Goal: Information Seeking & Learning: Learn about a topic

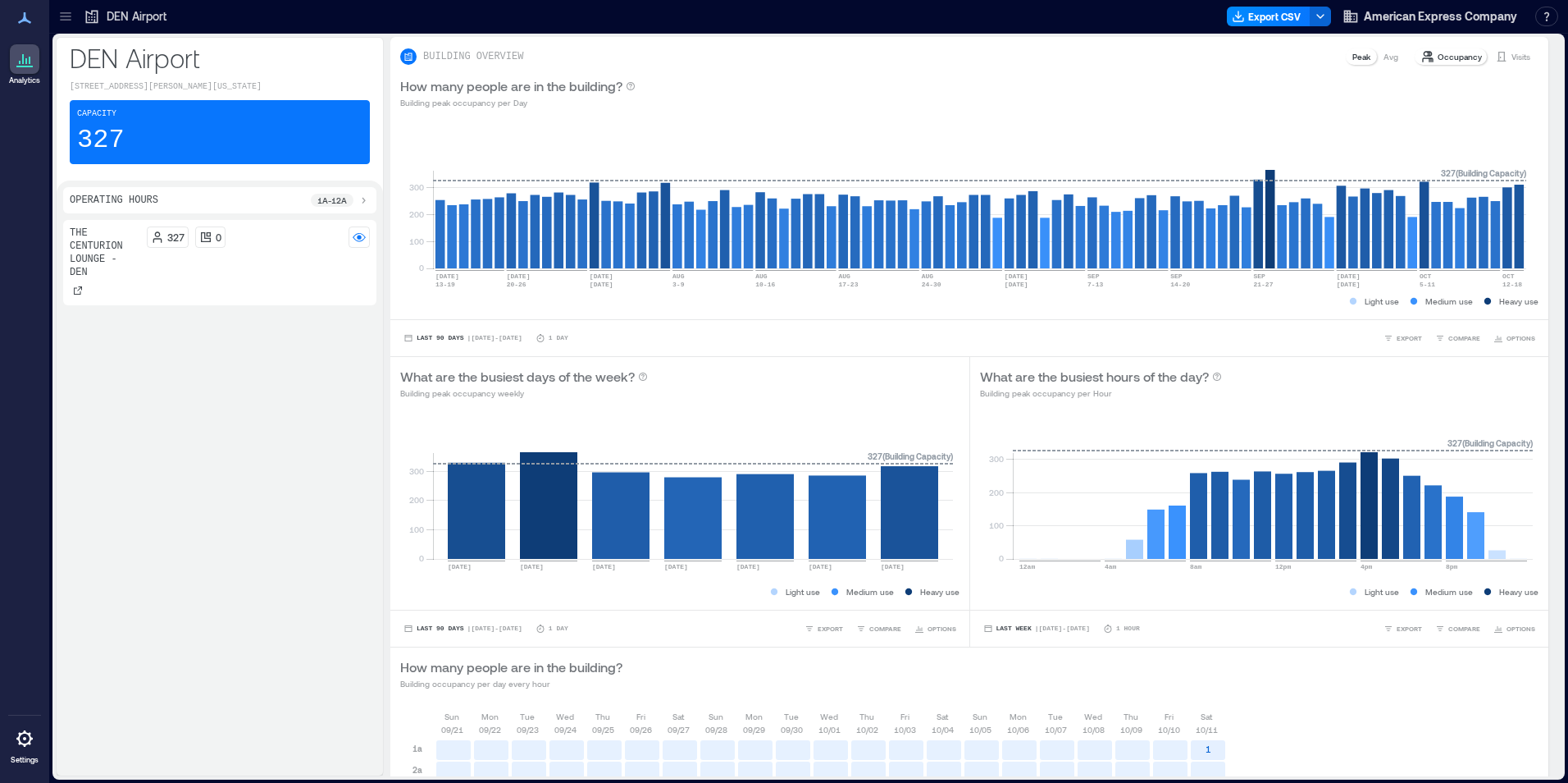
click at [134, 49] on p "DEN Airport" at bounding box center [219, 57] width 300 height 33
click at [12, 742] on div at bounding box center [25, 738] width 29 height 29
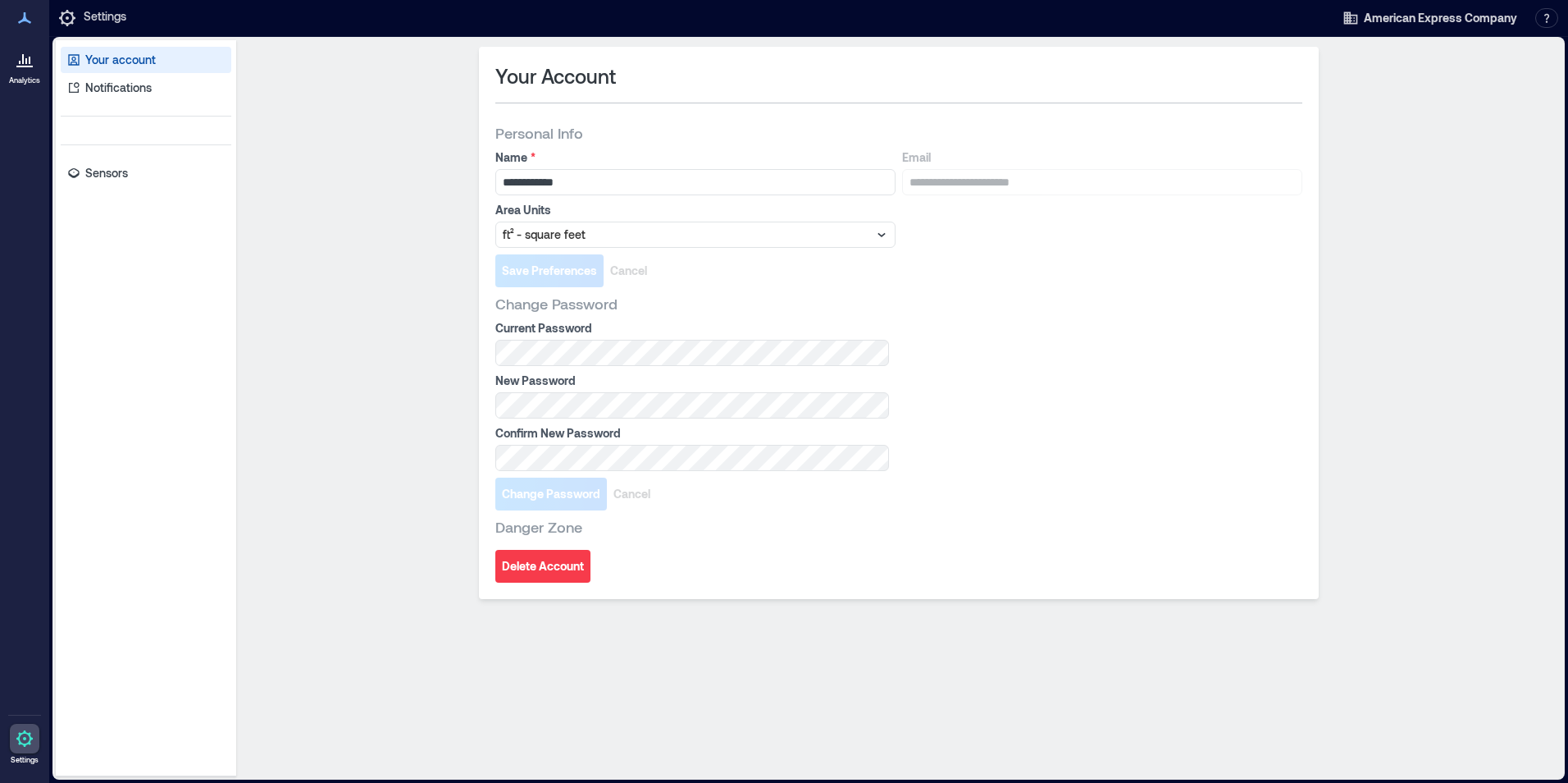
click at [106, 64] on p "Your account" at bounding box center [119, 60] width 70 height 16
click at [16, 57] on icon at bounding box center [25, 59] width 20 height 20
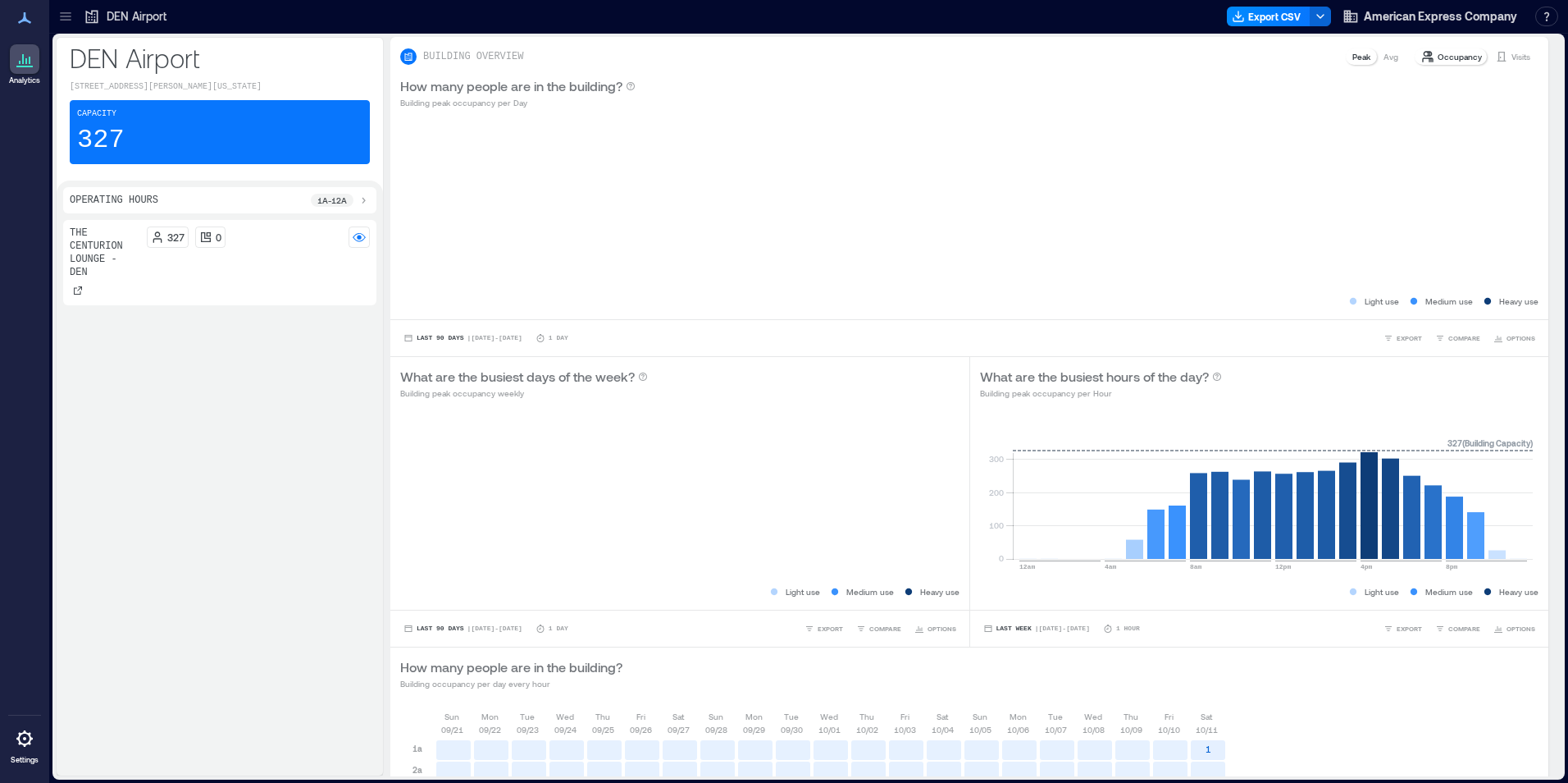
click at [115, 68] on p "DEN Airport" at bounding box center [219, 57] width 300 height 33
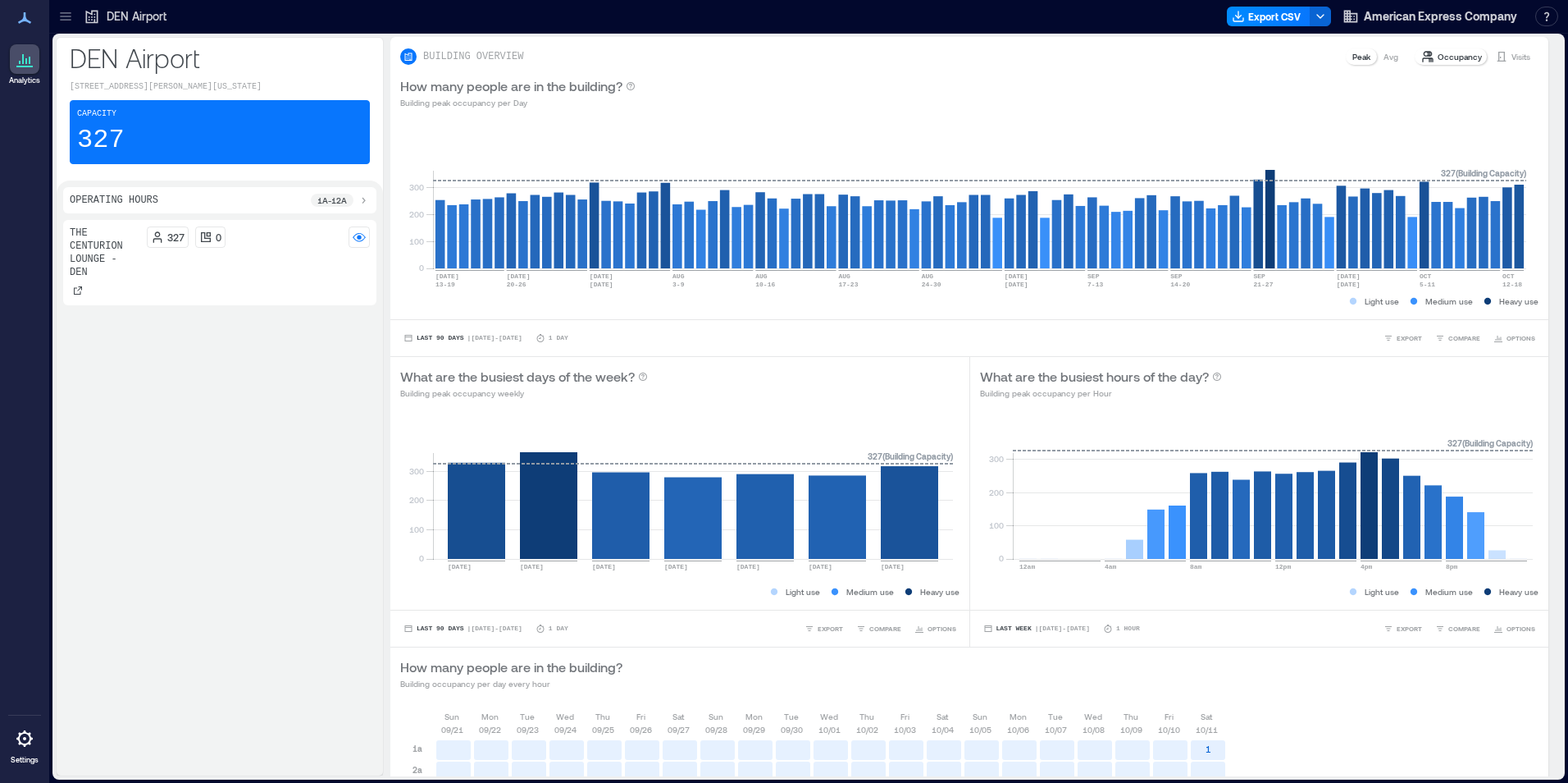
click at [209, 51] on p "DEN Airport" at bounding box center [219, 57] width 300 height 33
click at [157, 14] on p "DEN Airport" at bounding box center [137, 16] width 60 height 16
drag, startPoint x: 157, startPoint y: 14, endPoint x: 563, endPoint y: 16, distance: 406.0
click at [563, 16] on div at bounding box center [699, 16] width 1043 height 26
drag, startPoint x: 208, startPoint y: 11, endPoint x: 97, endPoint y: 12, distance: 111.0
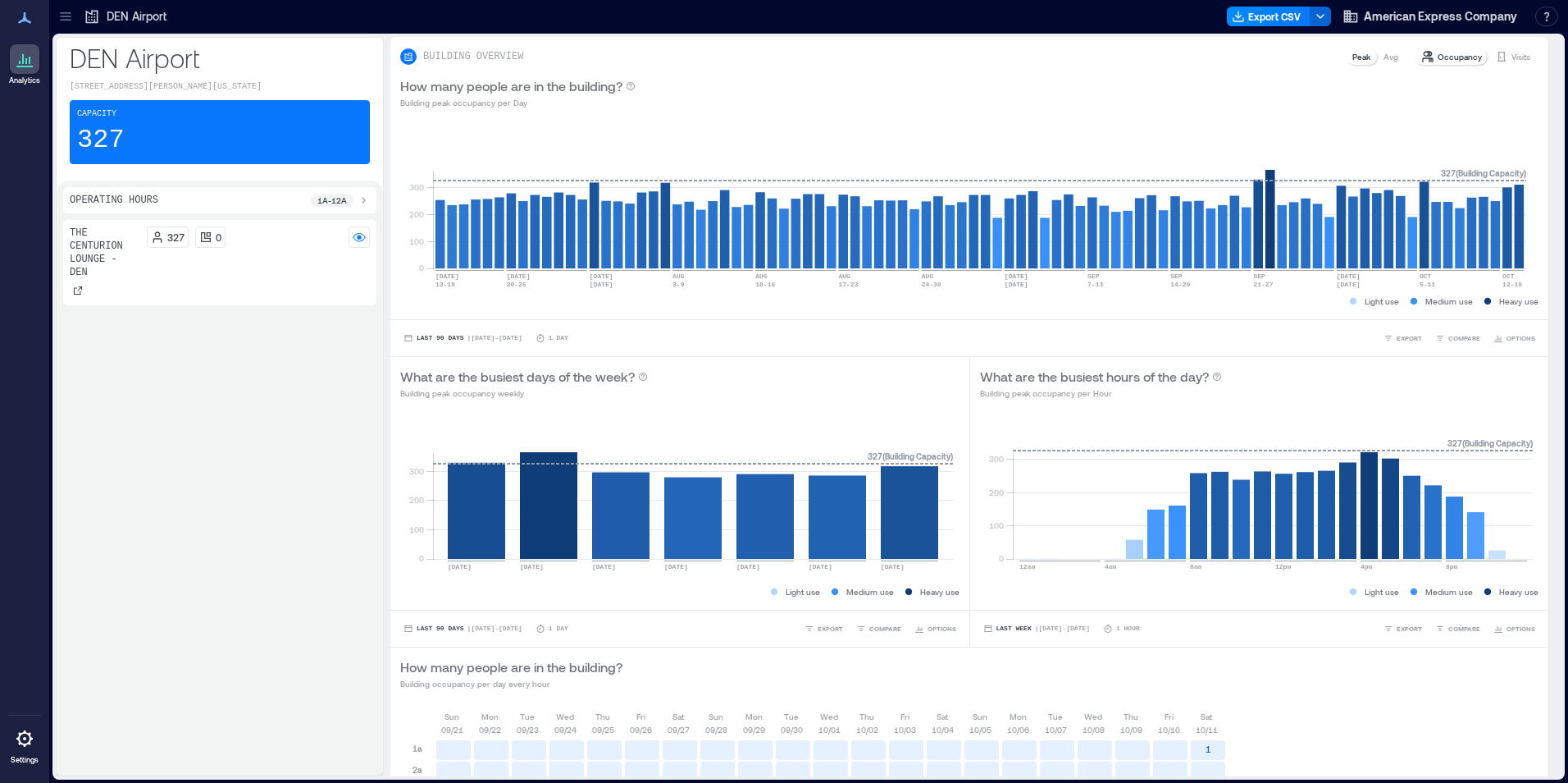
click at [97, 12] on div "DEN Airport Export CSV American Express Company Resources API Documentation Hel…" at bounding box center [808, 16] width 1519 height 34
drag, startPoint x: 97, startPoint y: 12, endPoint x: 238, endPoint y: 17, distance: 141.1
click at [238, 17] on div at bounding box center [699, 16] width 1043 height 26
click at [1550, 17] on button "button" at bounding box center [1546, 16] width 23 height 20
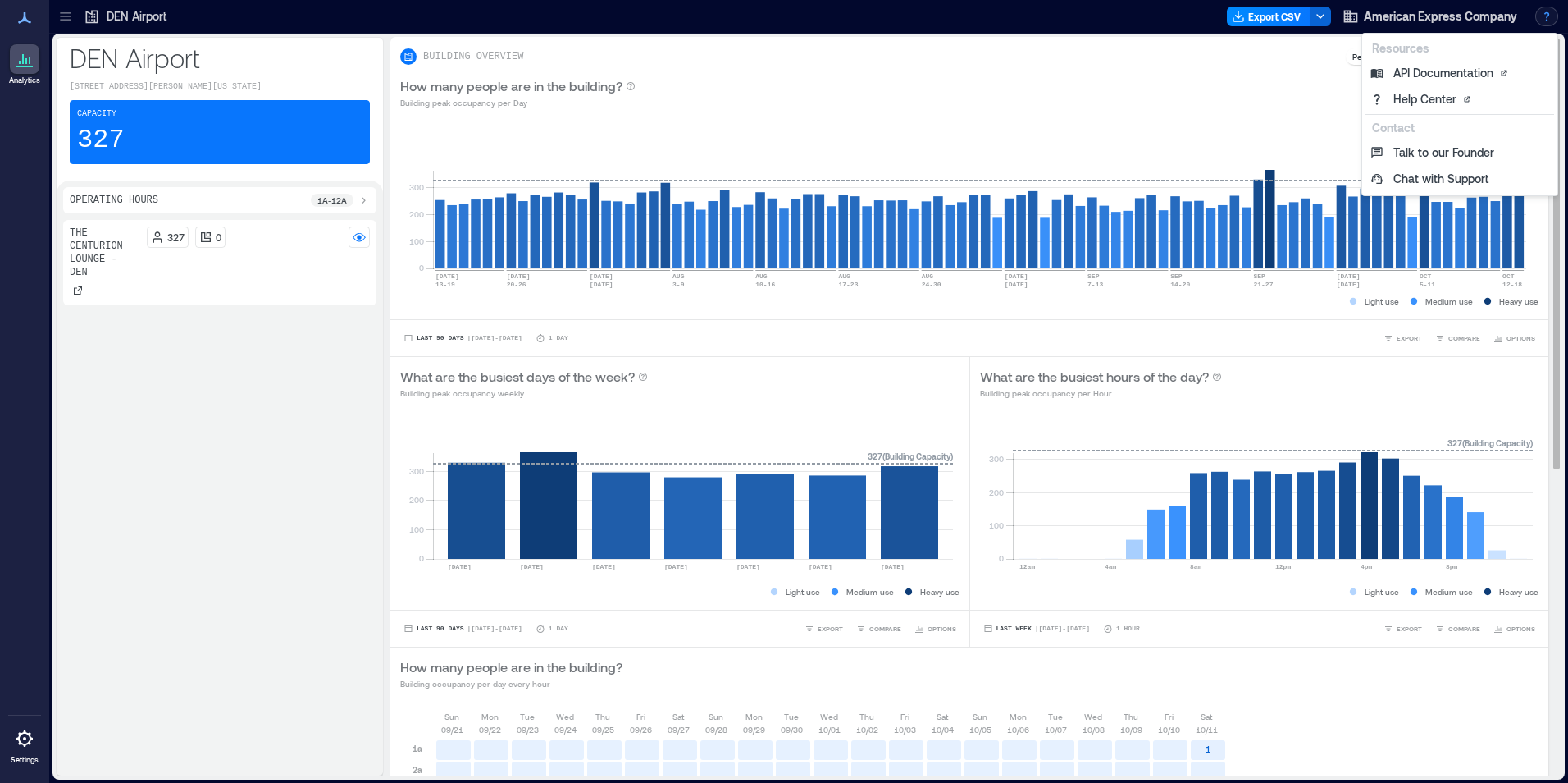
click at [1074, 100] on div "How many people are in the building? Building peak occupancy per Day" at bounding box center [970, 93] width 1138 height 33
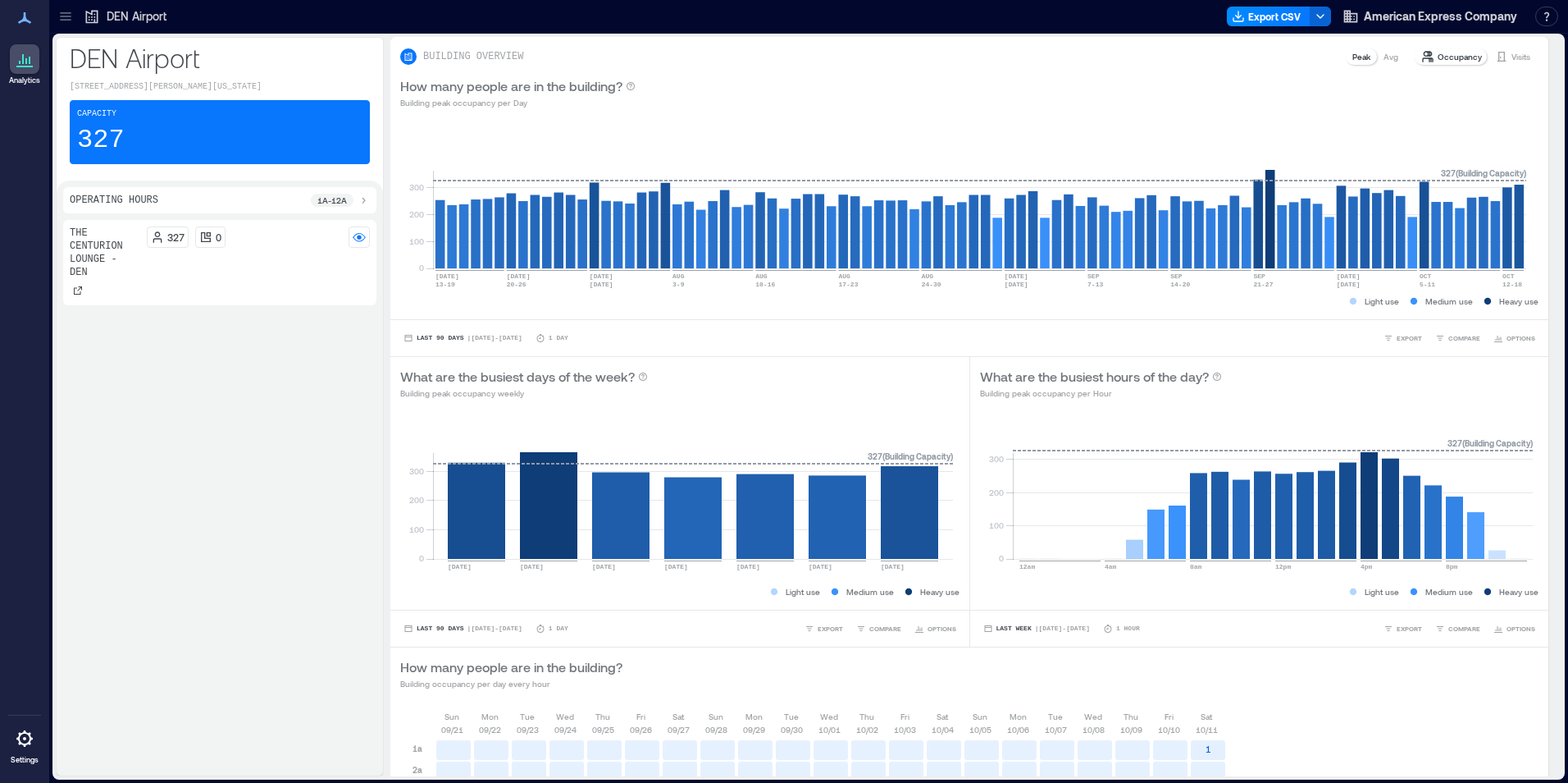
click at [96, 251] on p "The Centurion Lounge - DEN" at bounding box center [104, 253] width 70 height 53
click at [73, 230] on p "The Centurion Lounge - DEN" at bounding box center [104, 253] width 70 height 53
click at [354, 234] on rect at bounding box center [359, 237] width 13 height 13
click at [150, 19] on p "DEN Airport" at bounding box center [137, 16] width 60 height 16
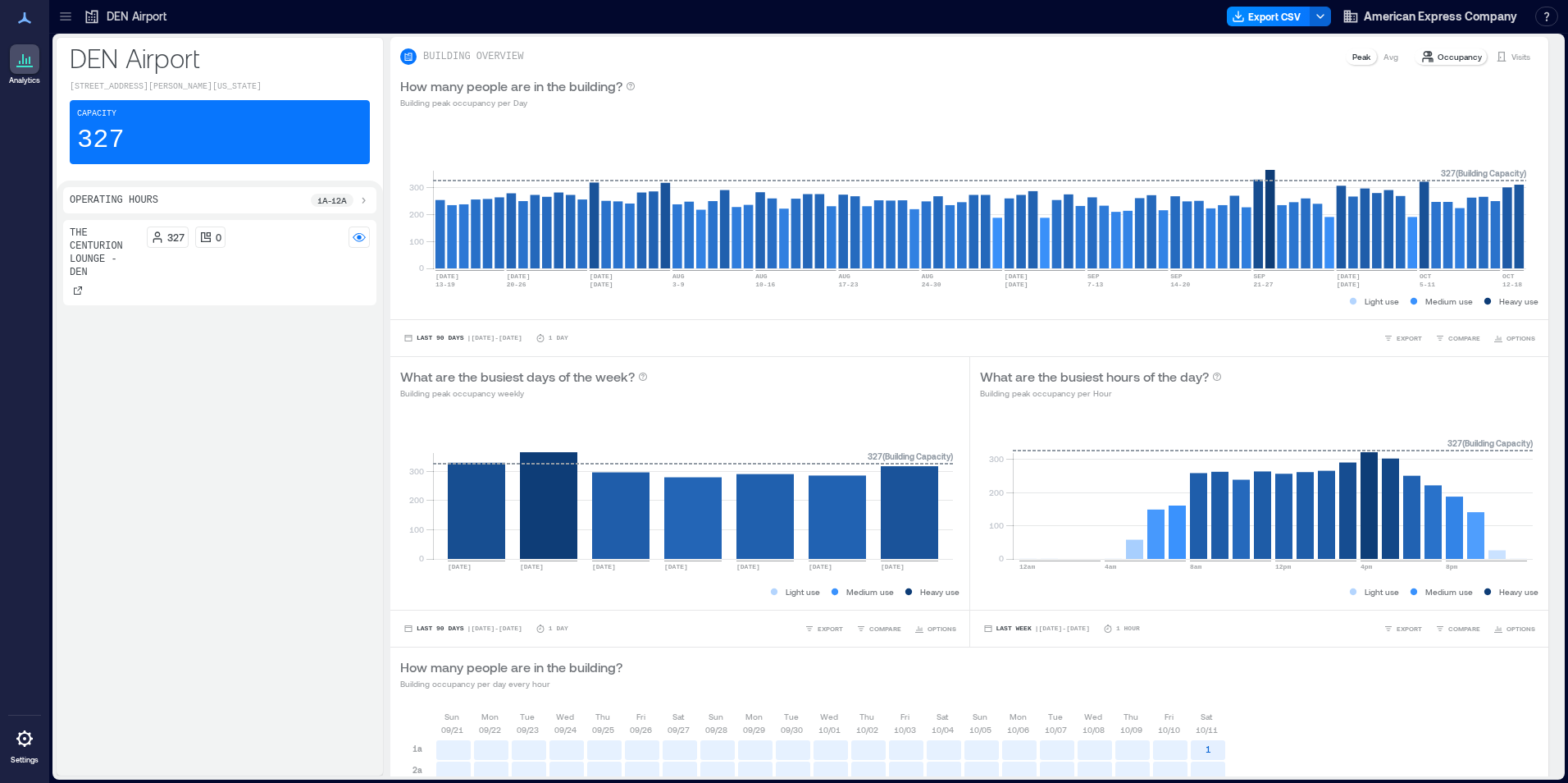
click at [150, 19] on p "DEN Airport" at bounding box center [137, 16] width 60 height 16
drag, startPoint x: 150, startPoint y: 19, endPoint x: 95, endPoint y: 14, distance: 55.2
click at [95, 14] on icon at bounding box center [91, 17] width 12 height 13
click at [95, 16] on icon at bounding box center [92, 16] width 16 height 16
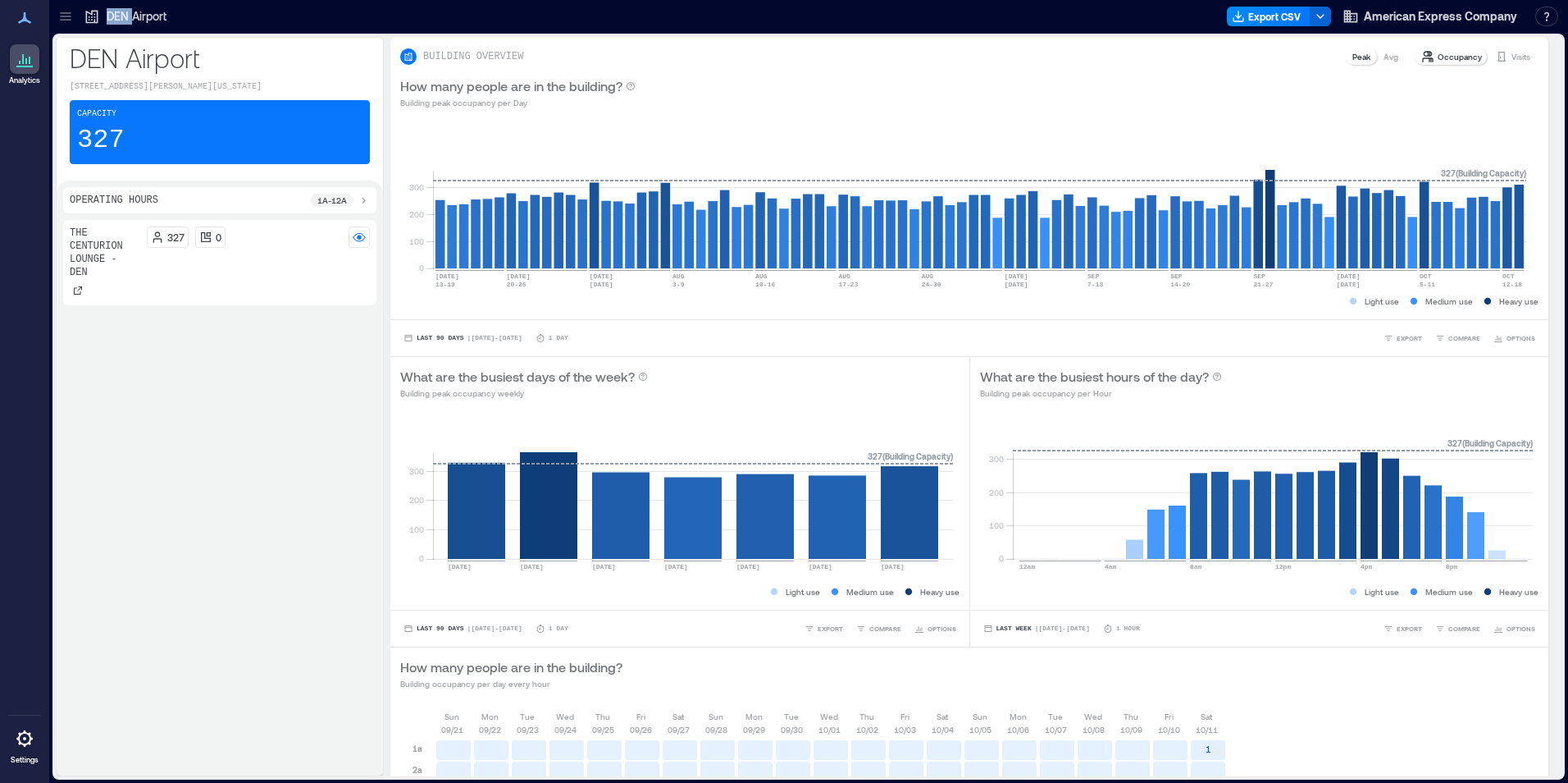
click at [95, 16] on icon at bounding box center [92, 16] width 16 height 16
click at [98, 60] on p "DEN Airport" at bounding box center [219, 57] width 300 height 33
click at [26, 17] on icon at bounding box center [25, 18] width 20 height 20
click at [190, 19] on div at bounding box center [699, 16] width 1043 height 26
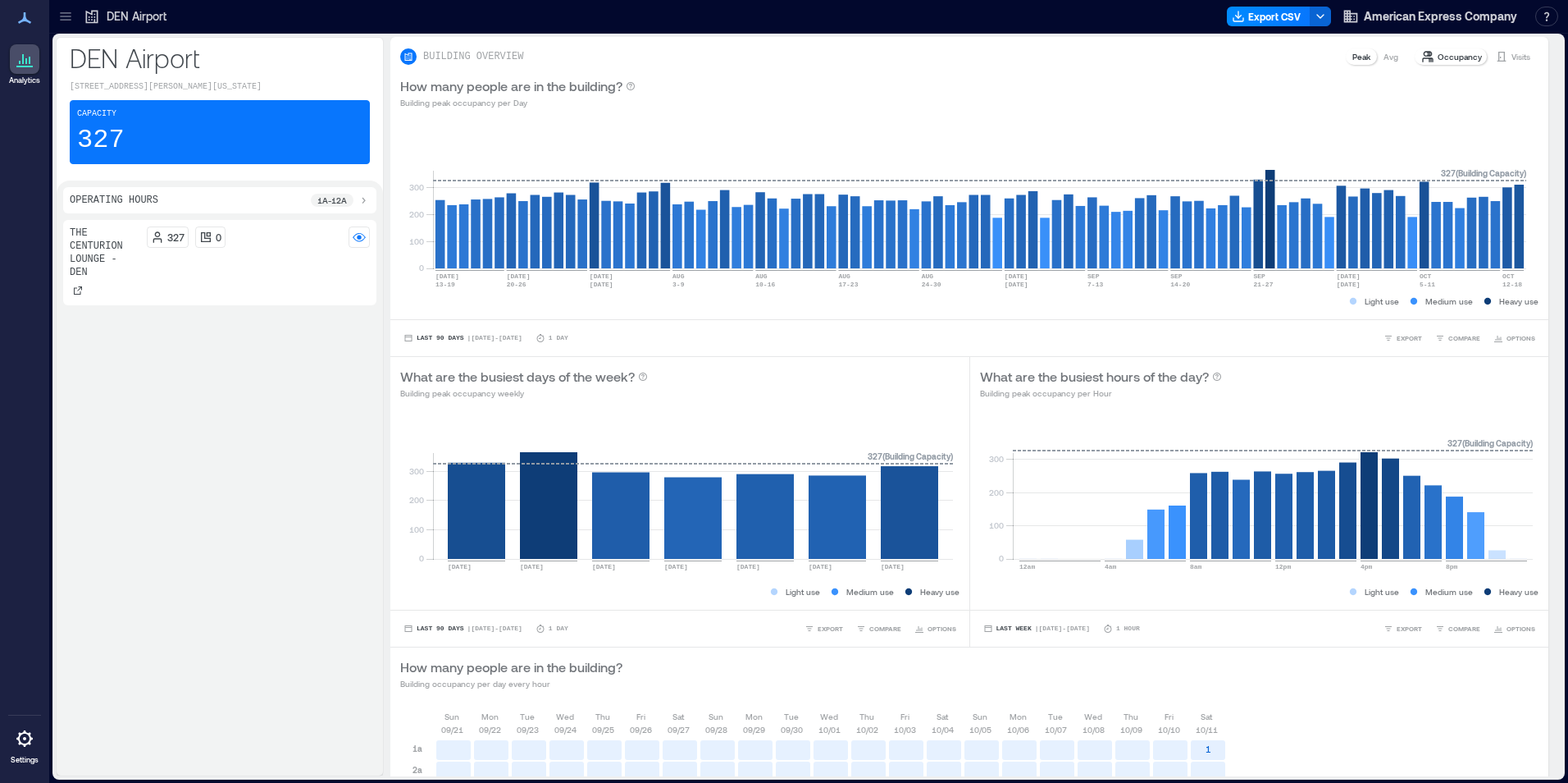
click at [26, 13] on icon at bounding box center [25, 17] width 13 height 12
click at [67, 20] on icon at bounding box center [66, 20] width 11 height 2
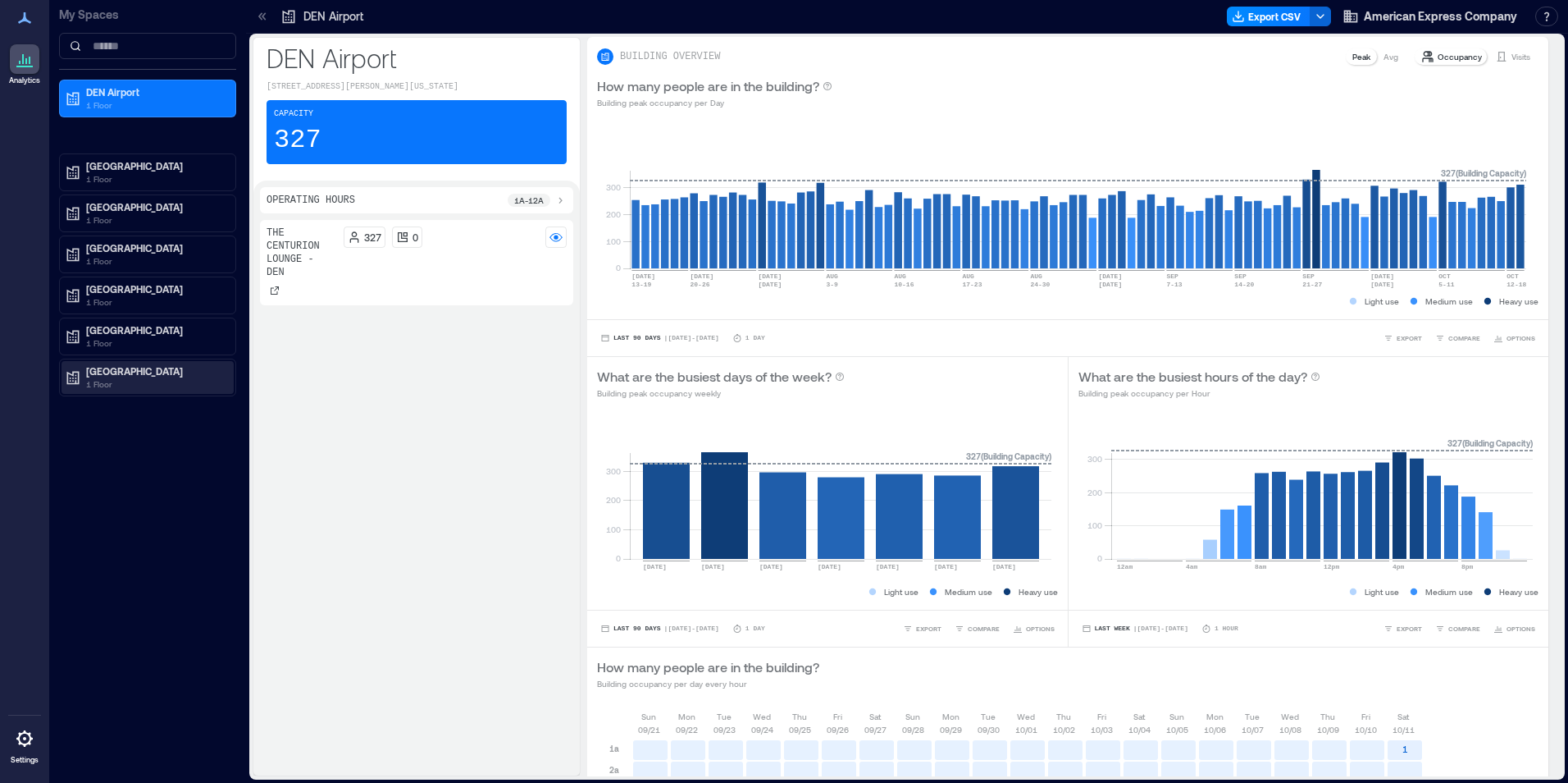
click at [119, 375] on p "[GEOGRAPHIC_DATA]" at bounding box center [154, 371] width 138 height 13
click at [119, 373] on p "[GEOGRAPHIC_DATA]" at bounding box center [154, 371] width 138 height 13
drag, startPoint x: 119, startPoint y: 373, endPoint x: 109, endPoint y: 378, distance: 11.2
click at [109, 378] on p "1 Floor" at bounding box center [154, 384] width 138 height 13
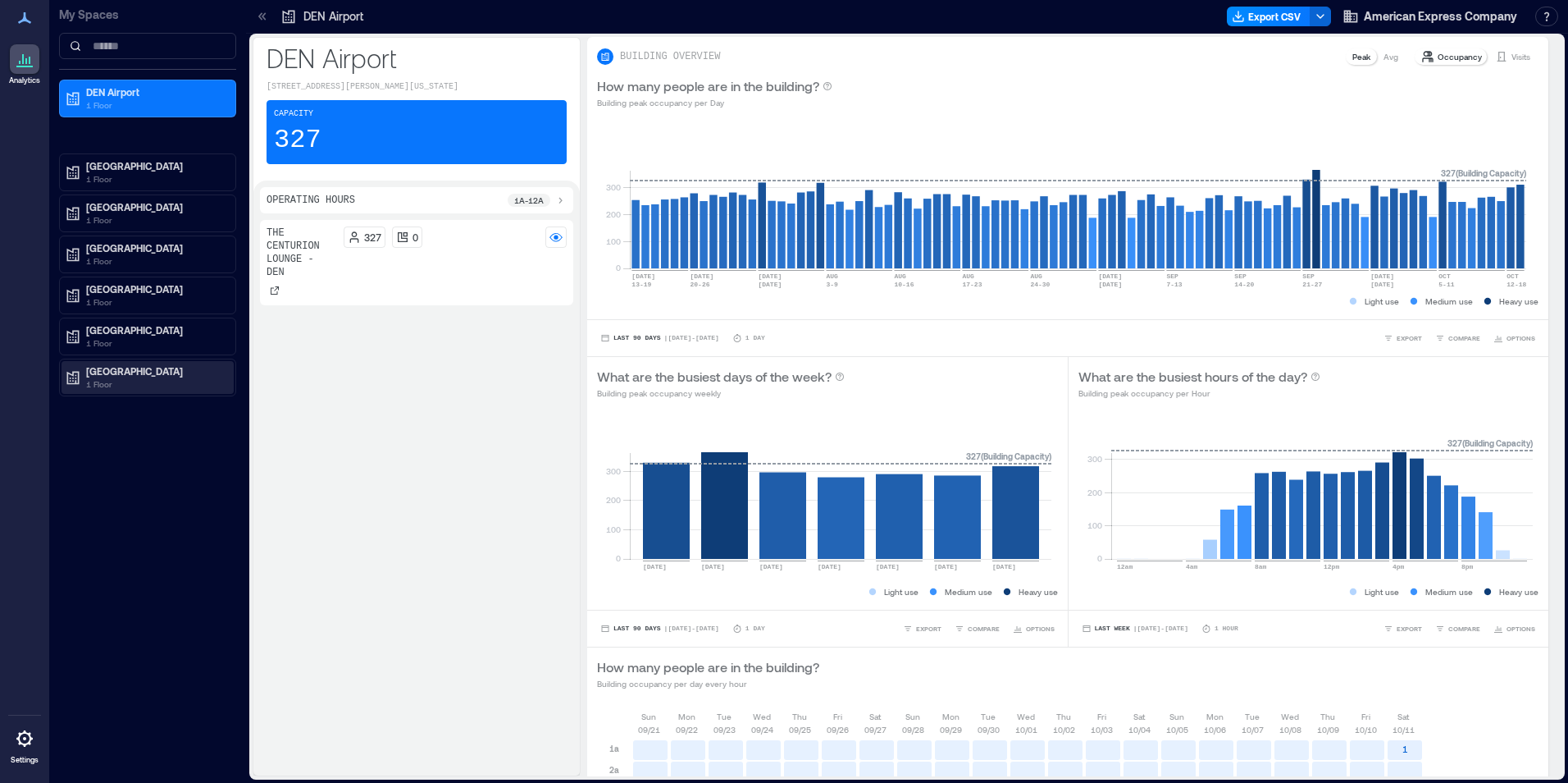
click at [109, 378] on p "1 Floor" at bounding box center [154, 384] width 138 height 13
click at [109, 379] on p "1 Floor" at bounding box center [154, 384] width 138 height 13
drag, startPoint x: 129, startPoint y: 368, endPoint x: 88, endPoint y: 191, distance: 181.7
click at [45, 246] on div "Analytics Settings My Spaces DEN Airport 1 Floor HND Airport 1 Floor IAH Airpor…" at bounding box center [784, 392] width 1568 height 783
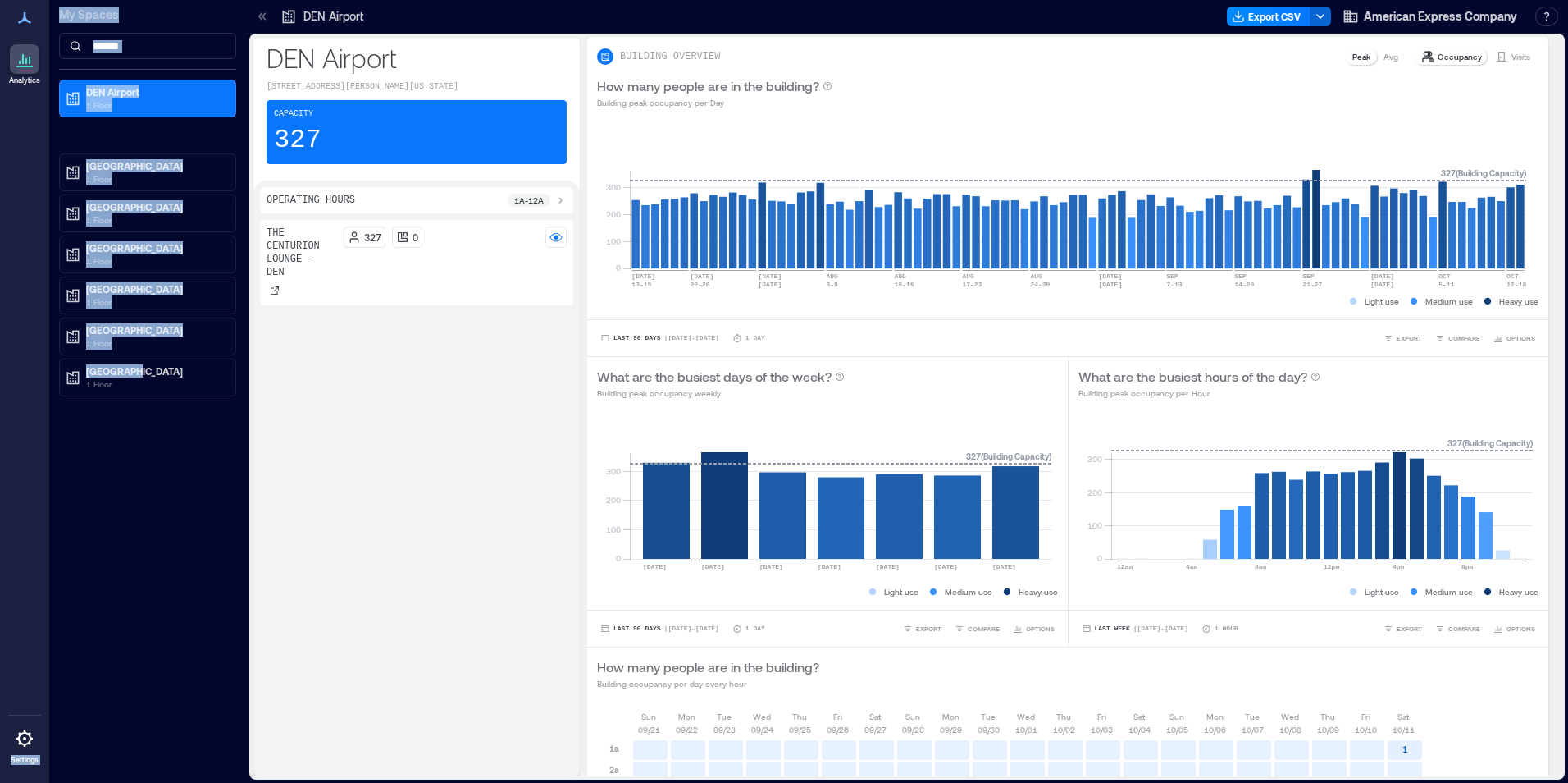
drag, startPoint x: 45, startPoint y: 246, endPoint x: 278, endPoint y: 637, distance: 455.2
click at [228, 580] on div "Analytics Settings My Spaces DEN Airport 1 Floor HND Airport 1 Floor IAH Airpor…" at bounding box center [784, 392] width 1568 height 783
click at [138, 375] on p "[GEOGRAPHIC_DATA]" at bounding box center [154, 371] width 138 height 13
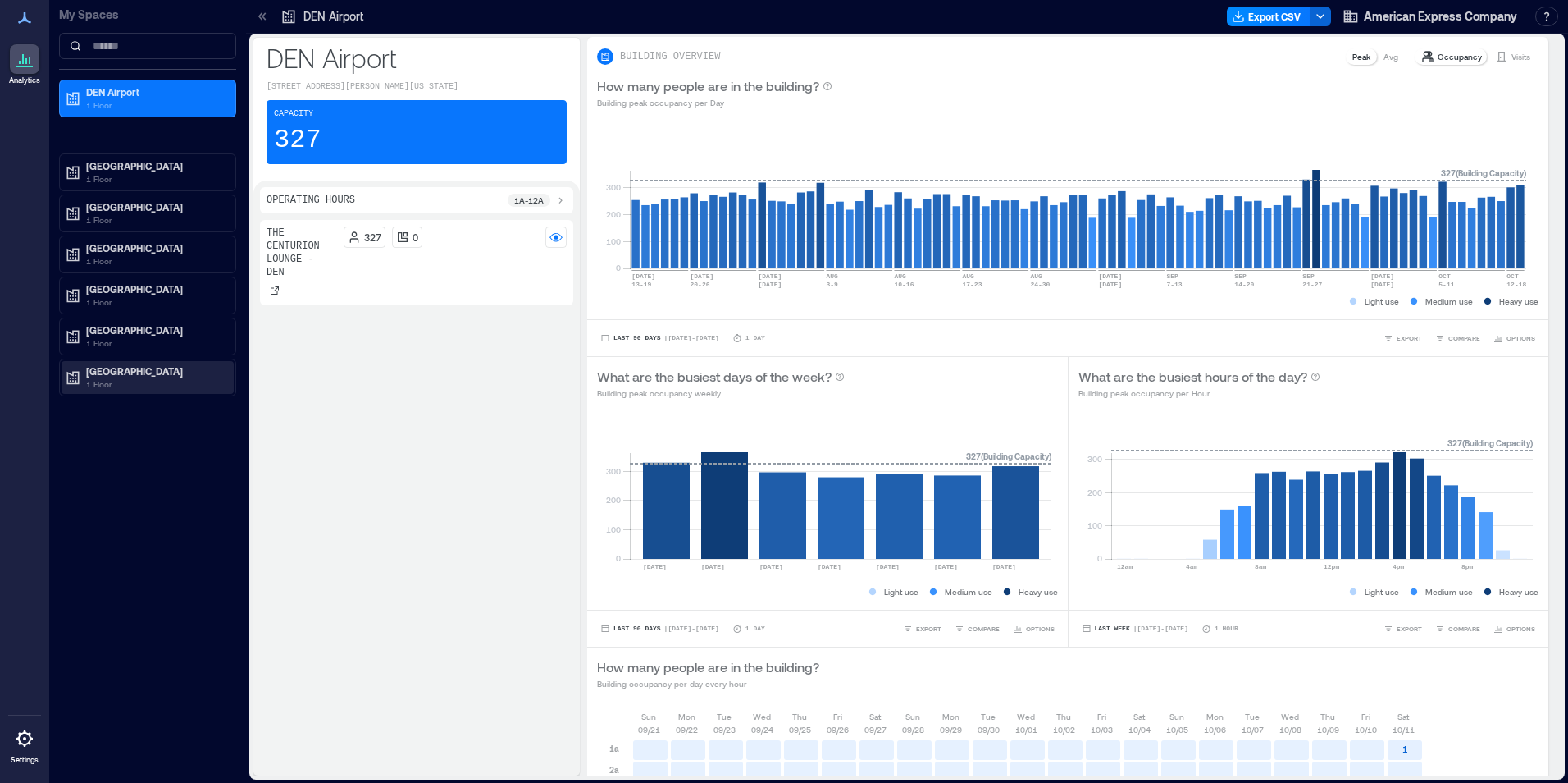
click at [138, 375] on p "[GEOGRAPHIC_DATA]" at bounding box center [154, 371] width 138 height 13
click at [91, 177] on p "1 Floor" at bounding box center [154, 179] width 138 height 13
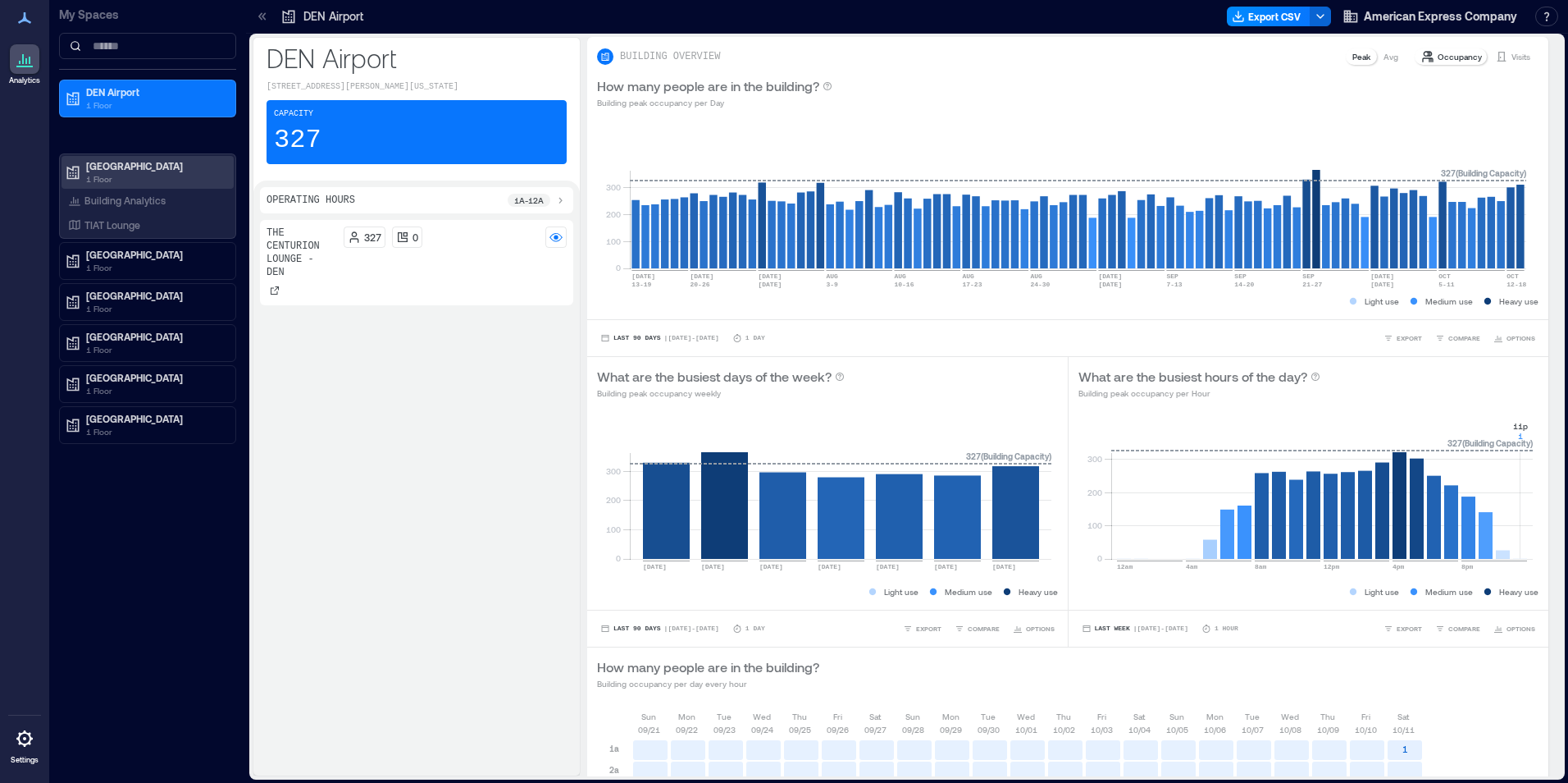
click at [91, 177] on p "1 Floor" at bounding box center [154, 179] width 138 height 13
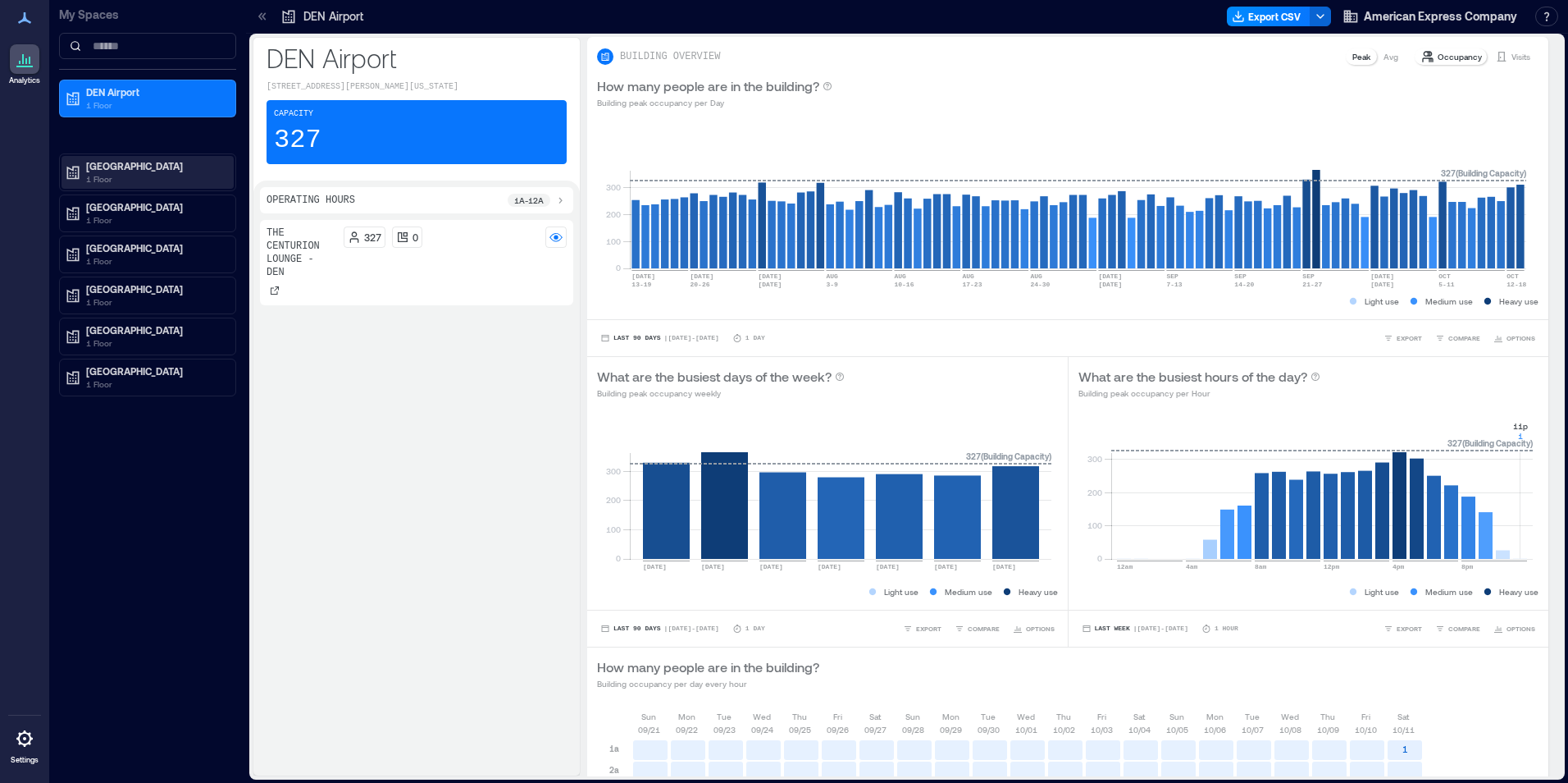
click at [91, 177] on p "1 Floor" at bounding box center [154, 179] width 138 height 13
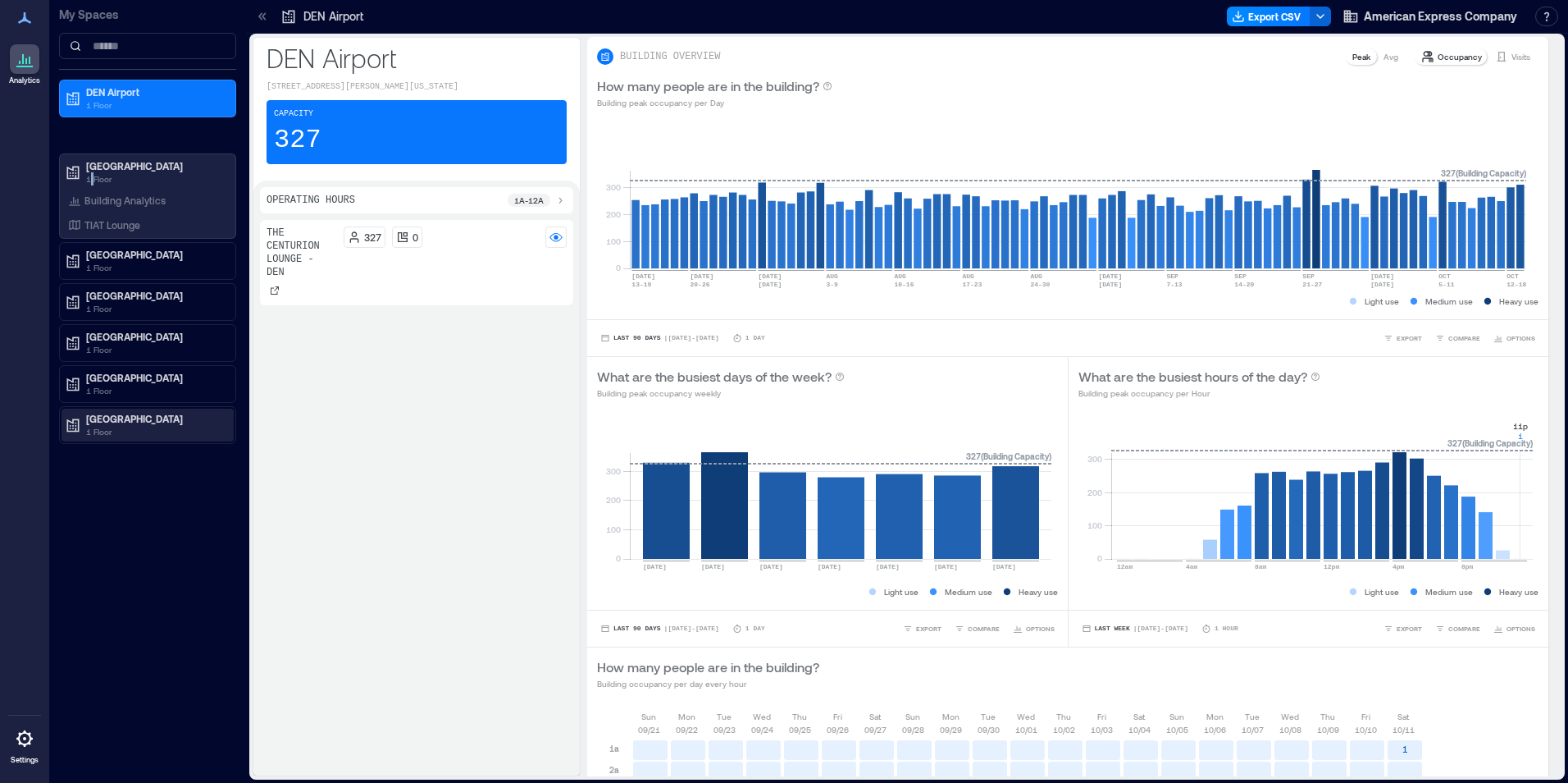
click at [109, 425] on p "1 Floor" at bounding box center [154, 432] width 138 height 13
click at [114, 451] on p "Building Analytics" at bounding box center [125, 453] width 81 height 13
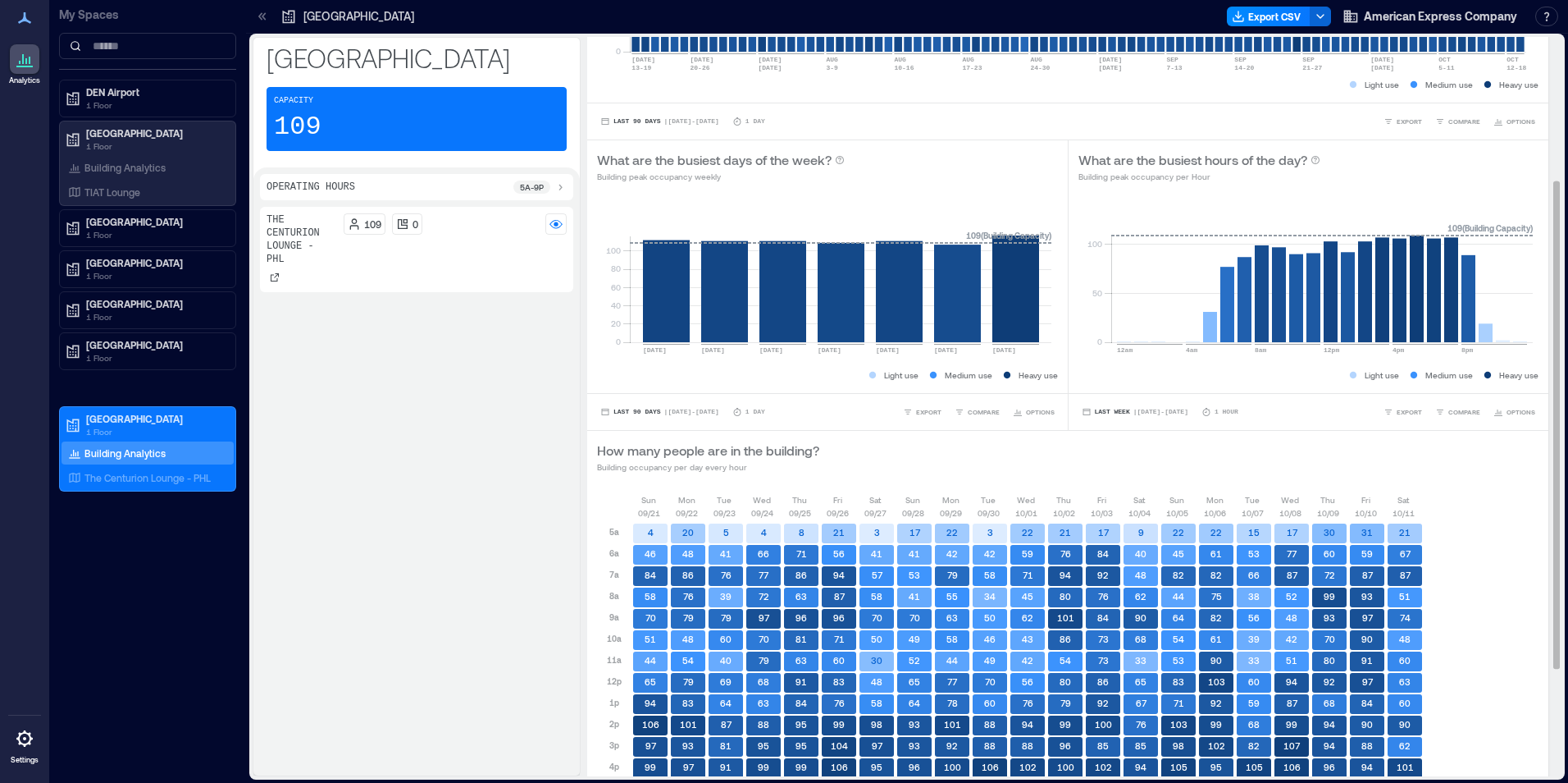
scroll to position [134, 0]
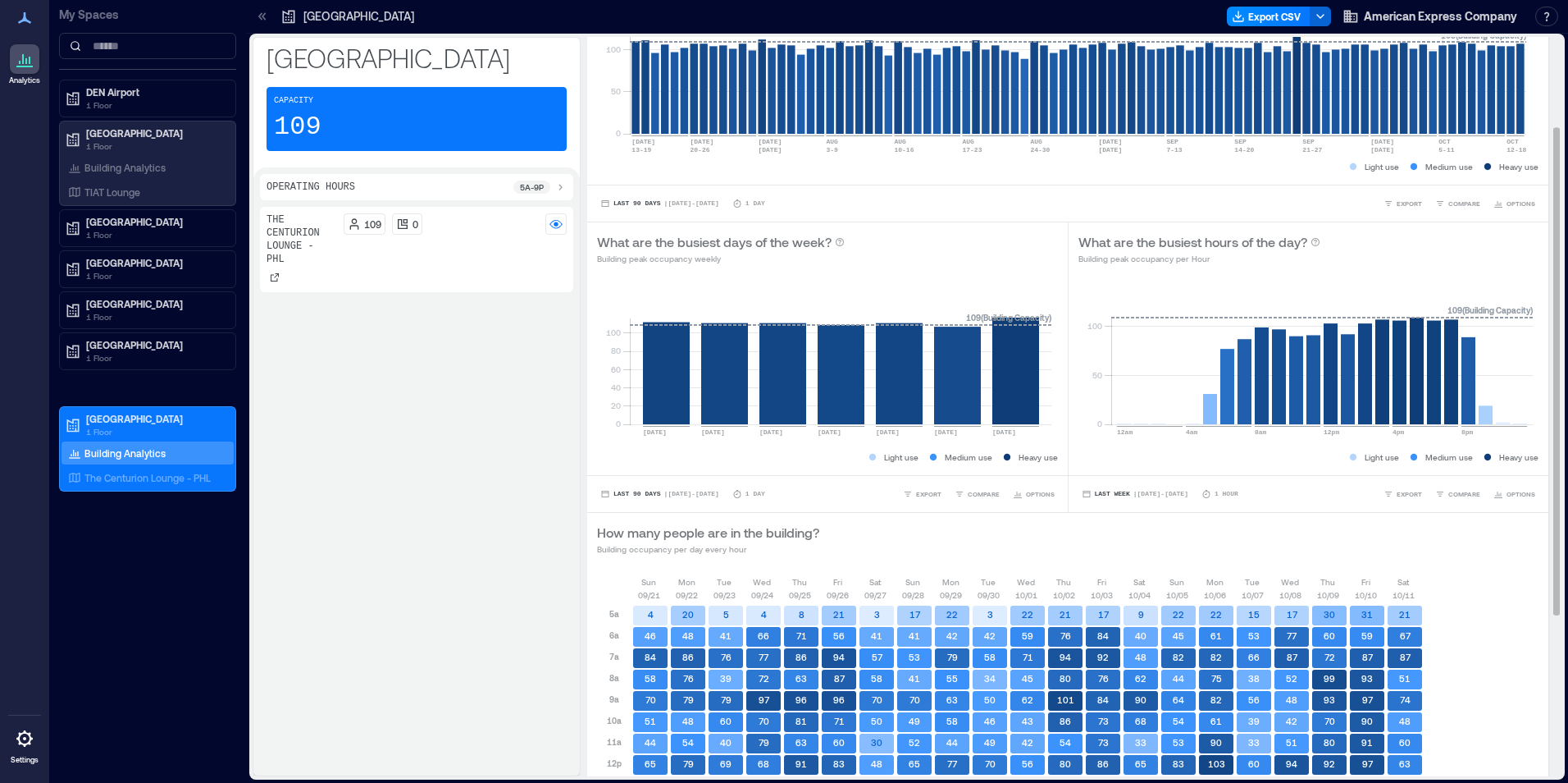
click at [1442, 119] on rect at bounding box center [1077, 64] width 897 height 140
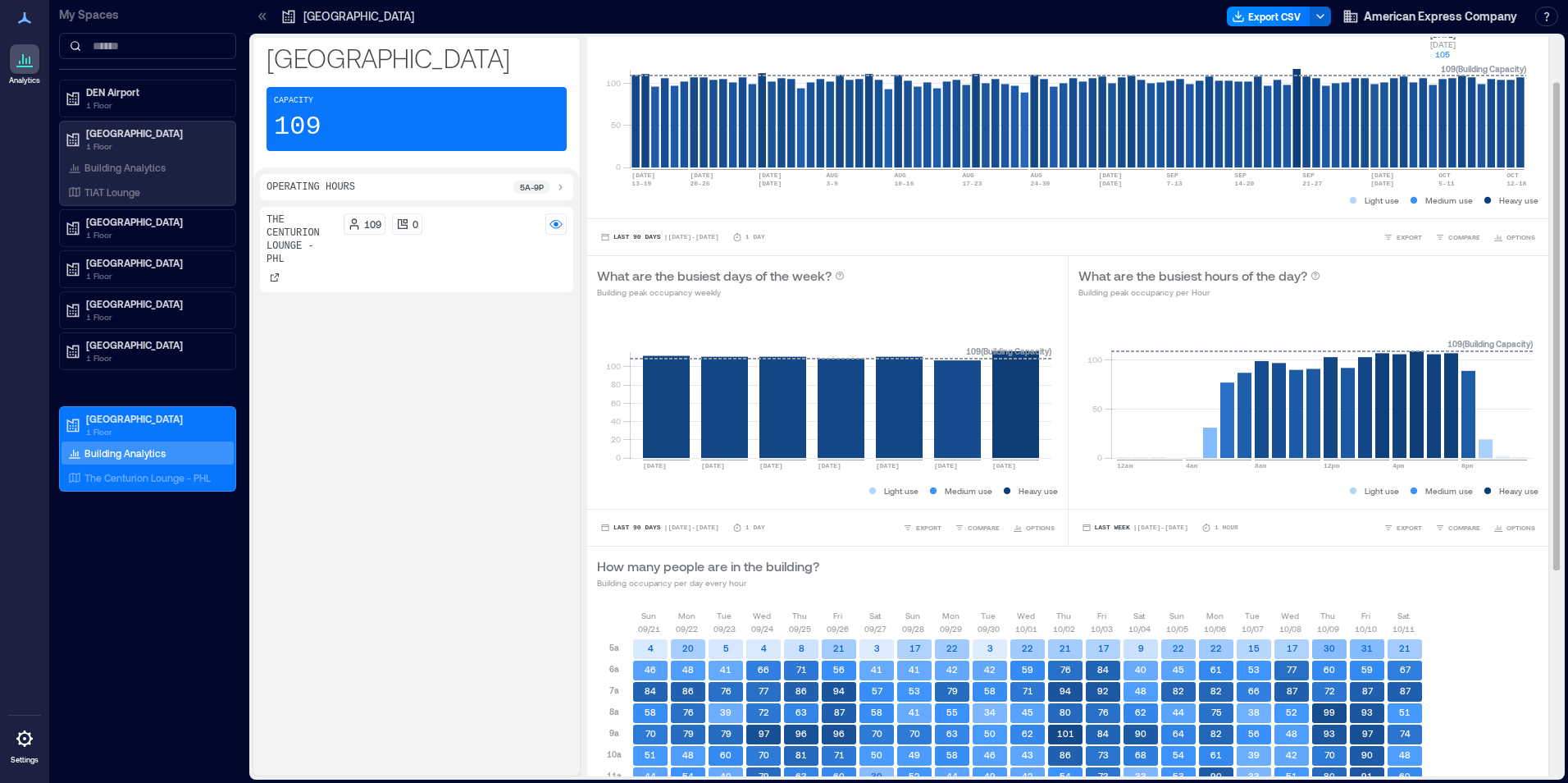
scroll to position [53, 0]
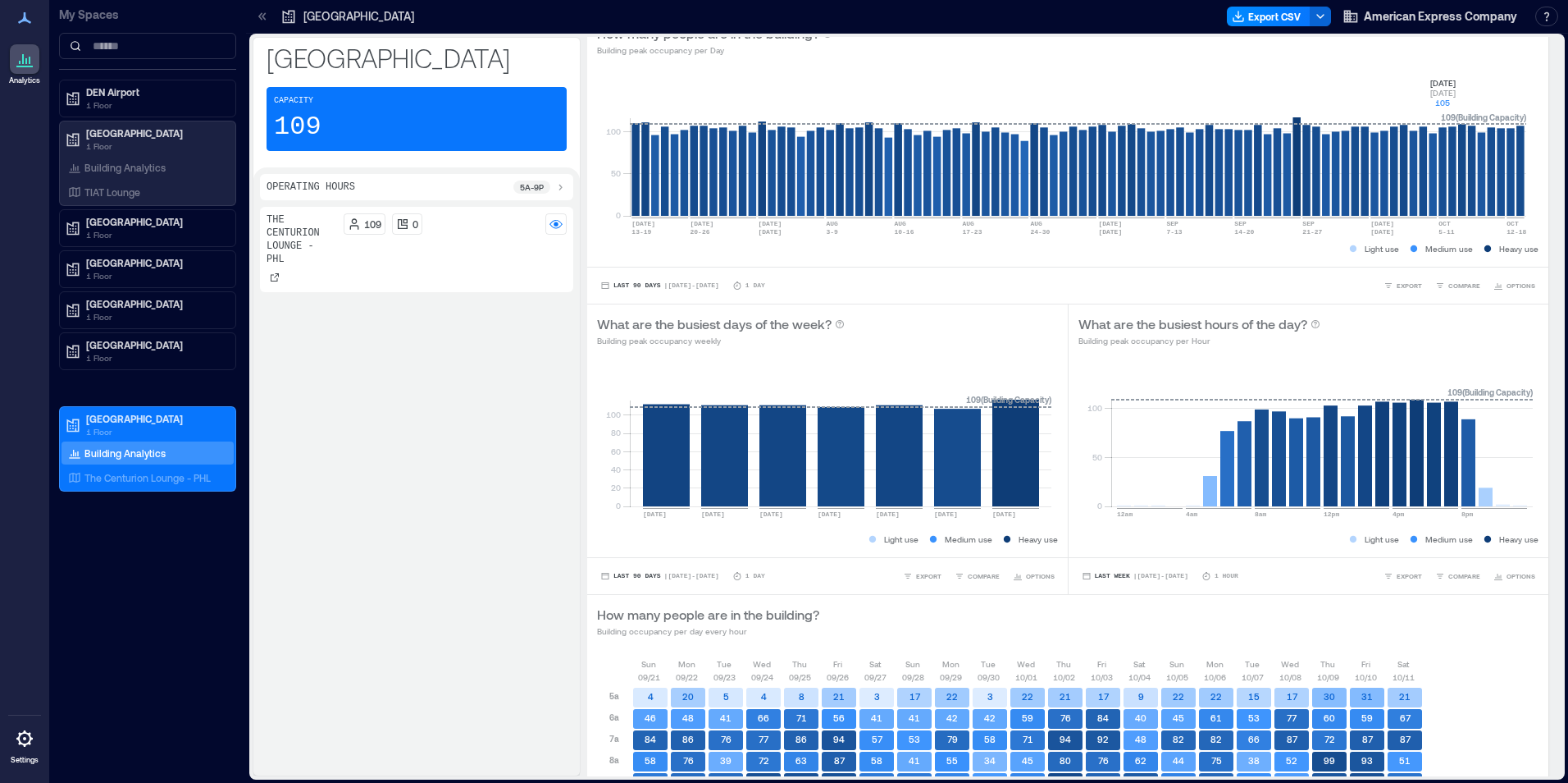
click at [483, 485] on div "The Centurion Lounge - PHL 109 0" at bounding box center [416, 488] width 313 height 562
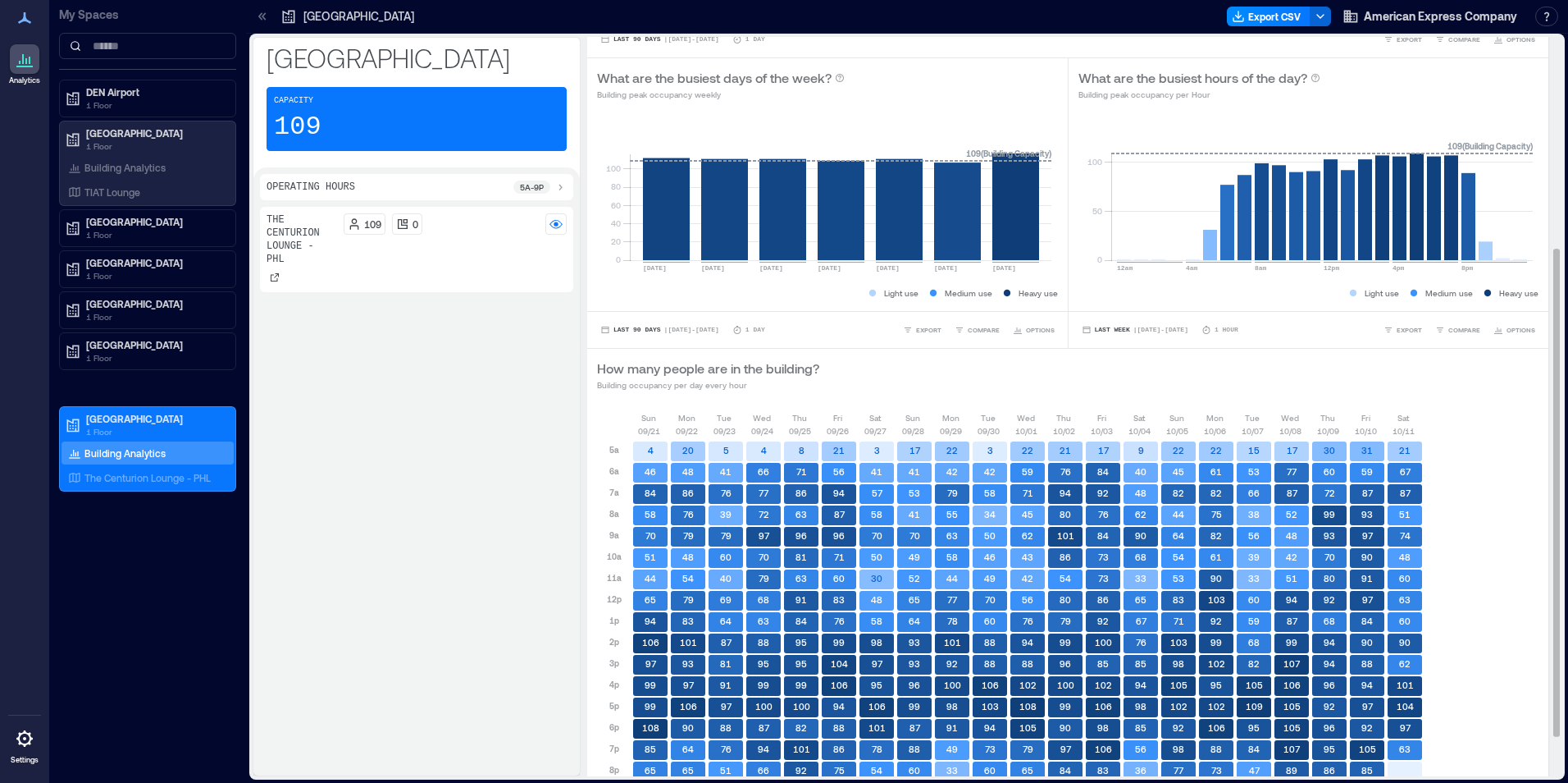
scroll to position [381, 0]
